Goal: Transaction & Acquisition: Download file/media

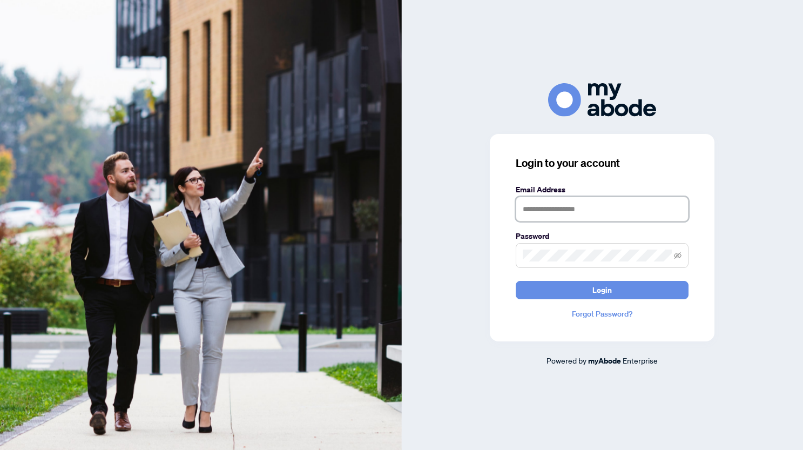
click at [539, 211] on input "text" at bounding box center [601, 208] width 173 height 25
type input "**********"
click at [599, 294] on span "Login" at bounding box center [601, 289] width 19 height 17
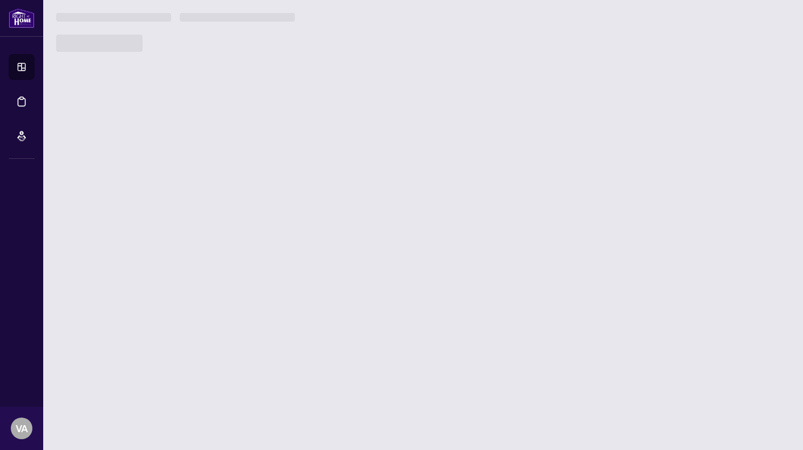
scroll to position [1845, 0]
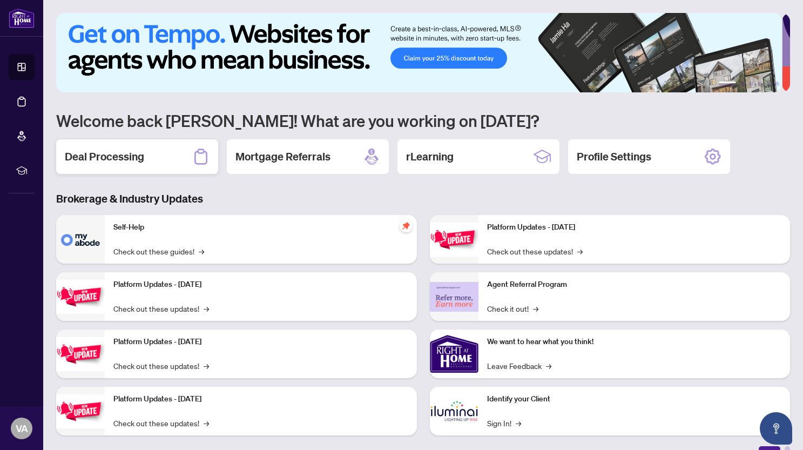
click at [94, 155] on h2 "Deal Processing" at bounding box center [104, 156] width 79 height 15
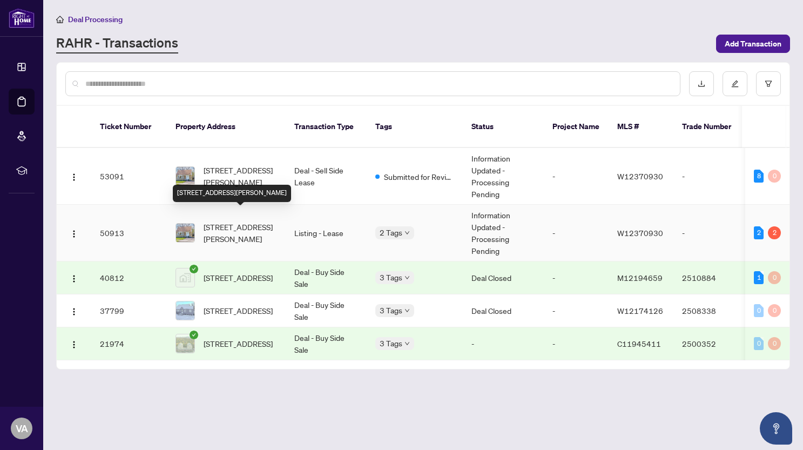
click at [221, 225] on span "10 Woodbury Pl, Toronto, Ontario M8W 1Y1, Canada" at bounding box center [239, 233] width 73 height 24
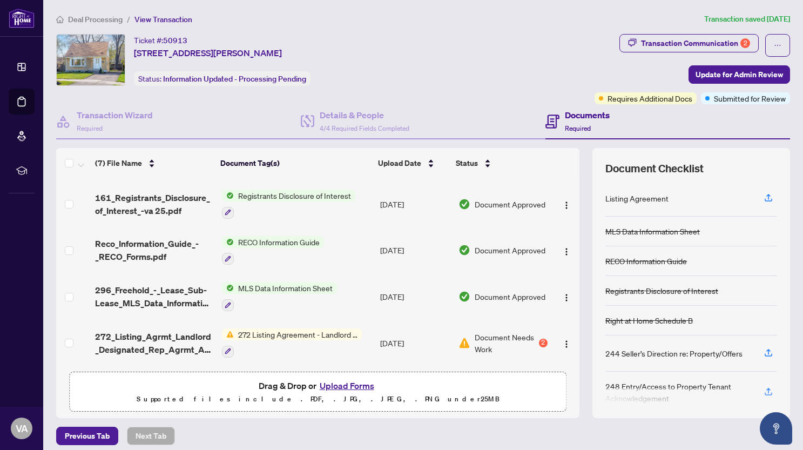
scroll to position [7, 0]
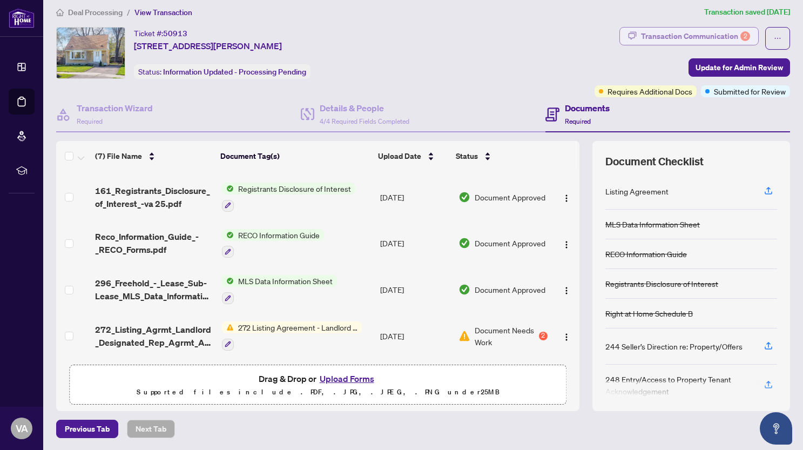
click at [667, 40] on div "Transaction Communication 2" at bounding box center [695, 36] width 109 height 17
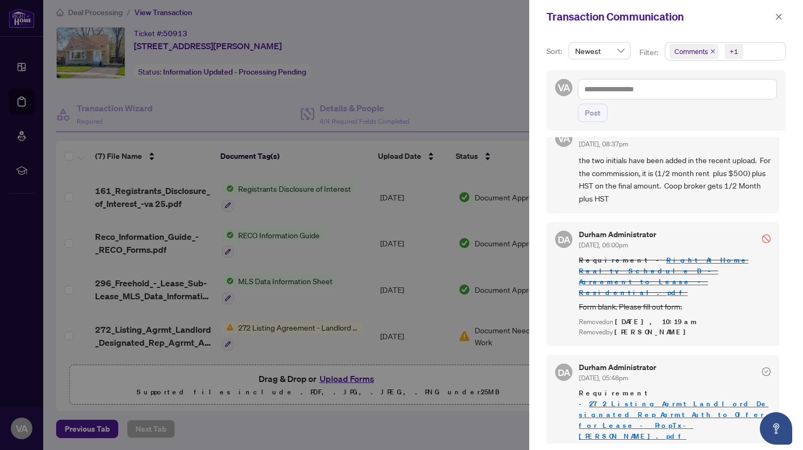
scroll to position [0, 0]
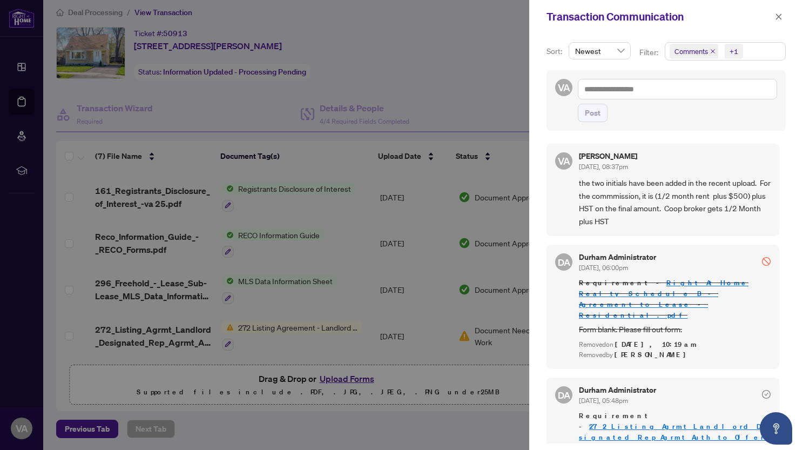
click at [493, 59] on div at bounding box center [401, 225] width 803 height 450
click at [777, 15] on icon "close" at bounding box center [779, 16] width 6 height 6
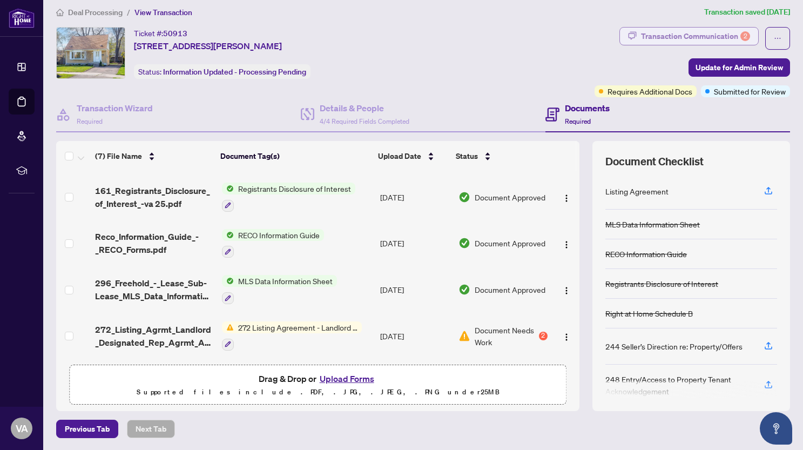
click at [686, 31] on div "Transaction Communication 2" at bounding box center [695, 36] width 109 height 17
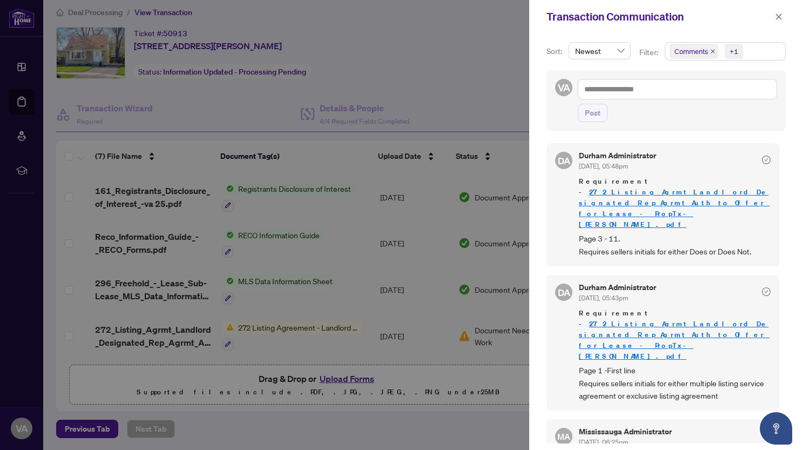
scroll to position [2, 0]
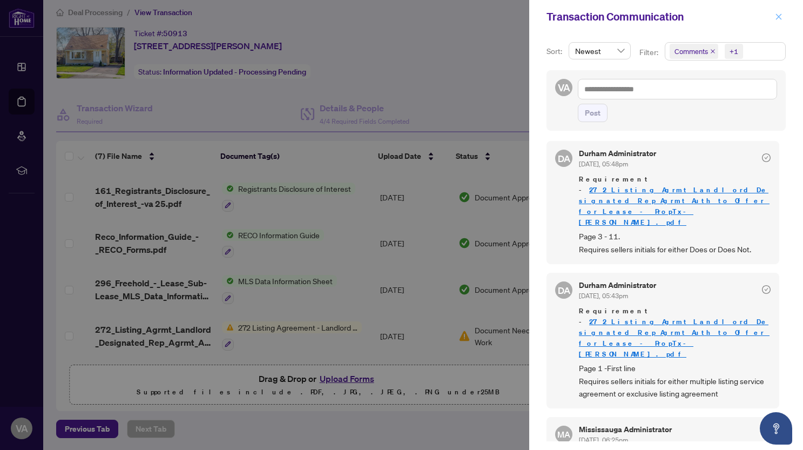
click at [782, 17] on icon "close" at bounding box center [779, 17] width 8 height 8
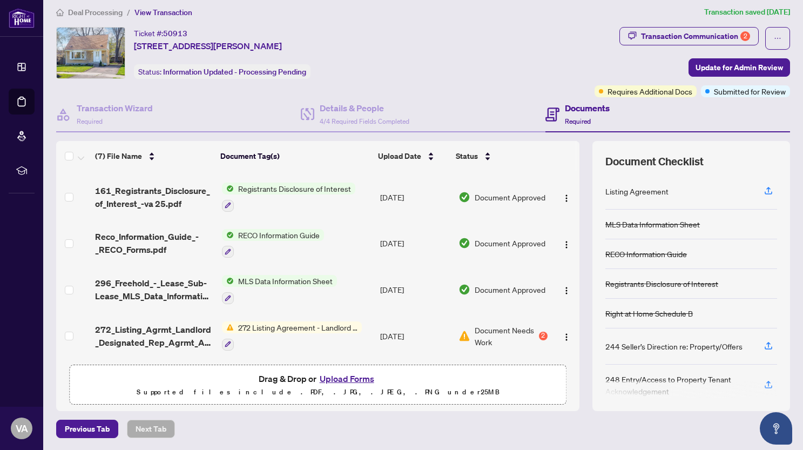
click at [499, 324] on span "Document Needs Work" at bounding box center [505, 336] width 62 height 24
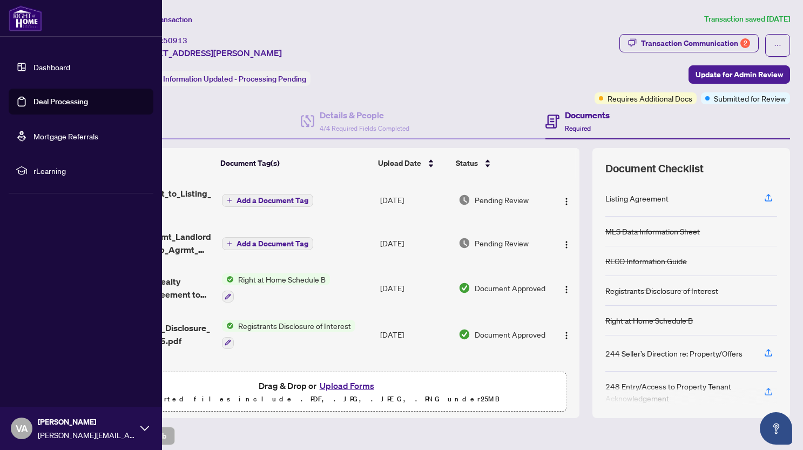
click at [49, 66] on link "Dashboard" at bounding box center [51, 67] width 37 height 10
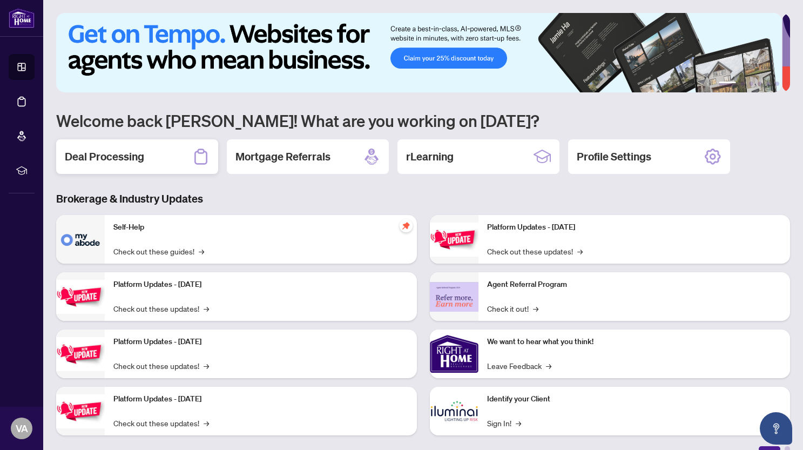
click at [176, 153] on div "Deal Processing" at bounding box center [137, 156] width 162 height 35
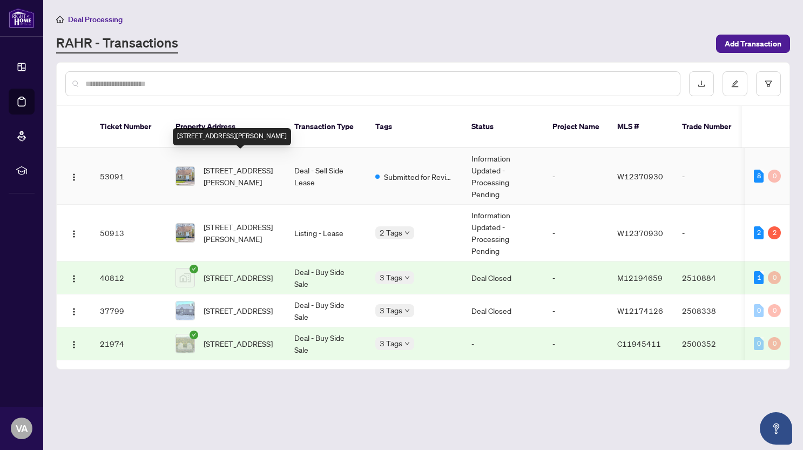
click at [243, 164] on span "10 Woodbury Pl, Toronto, Ontario M8W 1Y1, Canada" at bounding box center [239, 176] width 73 height 24
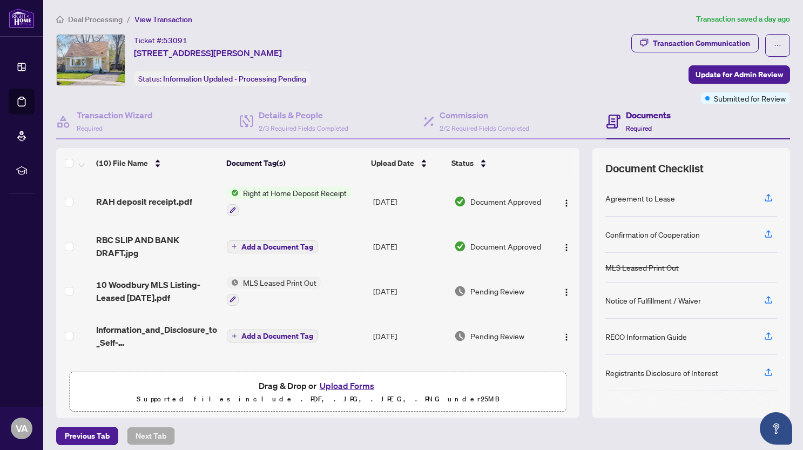
click at [628, 121] on div "Documents Required" at bounding box center [648, 120] width 45 height 25
click at [153, 199] on span "RAH deposit receipt.pdf" at bounding box center [144, 201] width 96 height 13
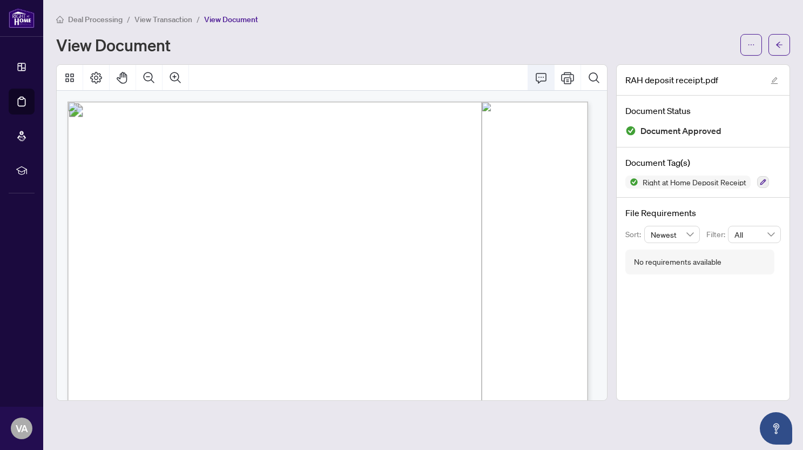
click at [538, 73] on icon "Comment" at bounding box center [540, 78] width 11 height 10
click at [541, 77] on icon "Comment" at bounding box center [540, 77] width 13 height 13
click at [72, 73] on icon "Thumbnails" at bounding box center [69, 77] width 9 height 9
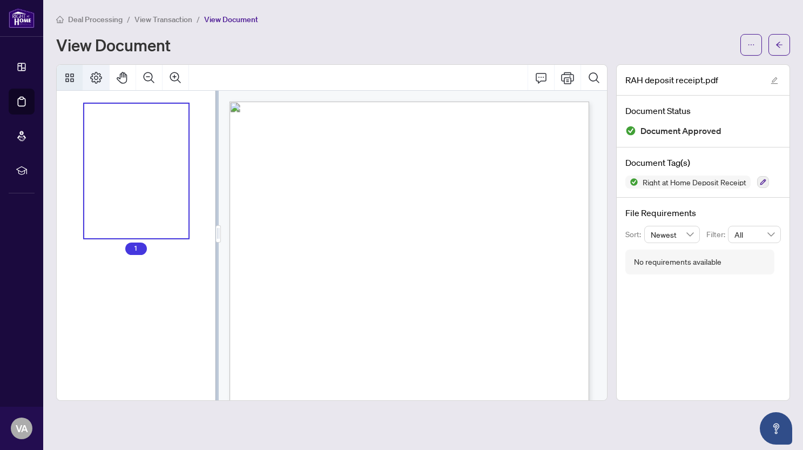
click at [92, 77] on icon "Page Layout" at bounding box center [96, 77] width 13 height 13
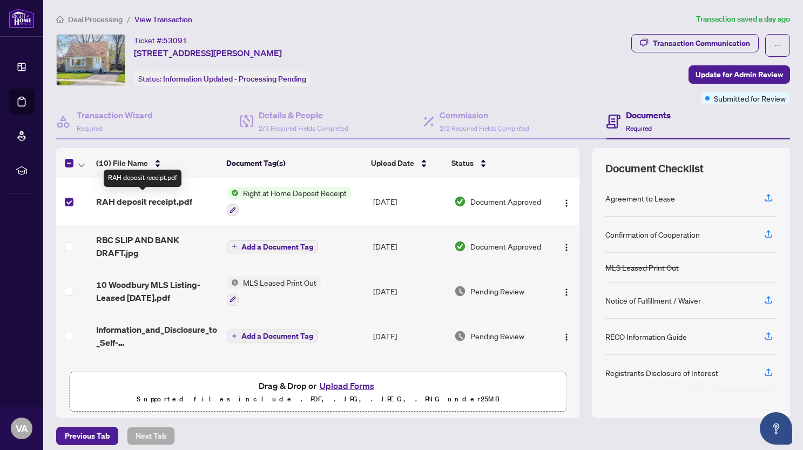
drag, startPoint x: 125, startPoint y: 198, endPoint x: 104, endPoint y: 199, distance: 21.1
click at [104, 199] on span "RAH deposit receipt.pdf" at bounding box center [144, 201] width 96 height 13
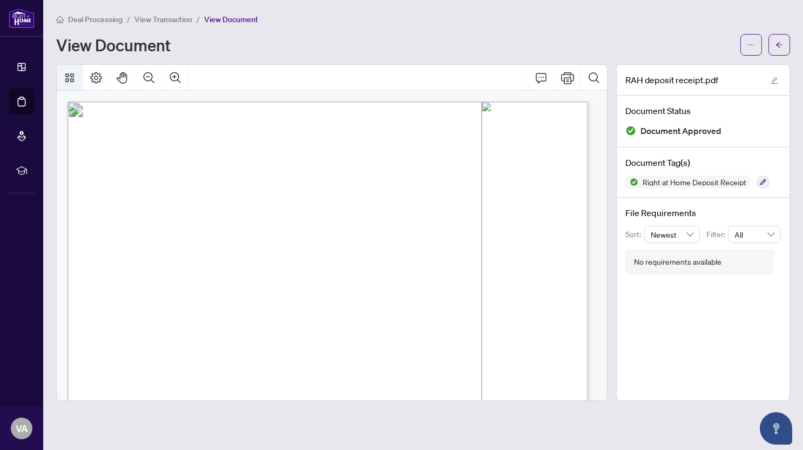
click at [75, 74] on icon "Thumbnails" at bounding box center [69, 77] width 13 height 13
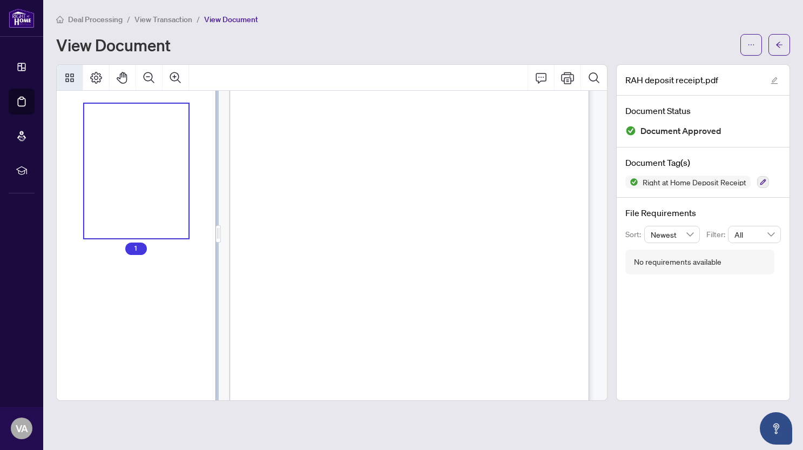
scroll to position [178, 0]
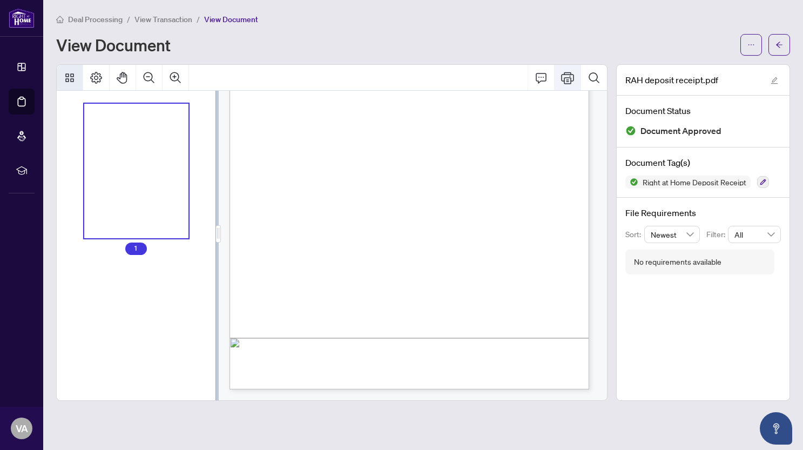
click at [568, 79] on icon "Print" at bounding box center [567, 78] width 13 height 12
click at [748, 47] on icon "ellipsis" at bounding box center [751, 45] width 8 height 8
click at [685, 67] on span "Download" at bounding box center [712, 68] width 82 height 12
